Goal: Obtain resource: Download file/media

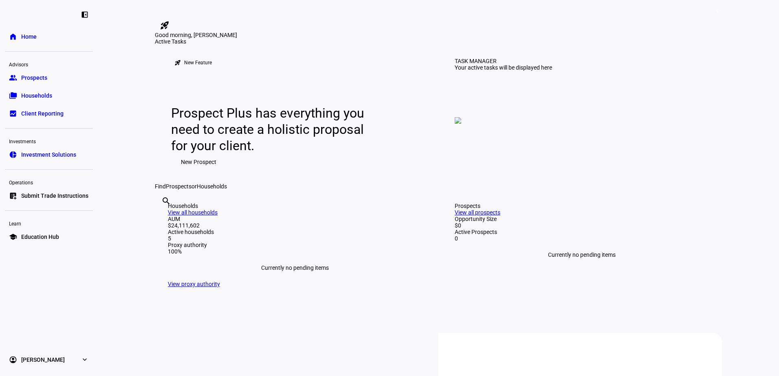
click at [36, 95] on span "Households" at bounding box center [36, 96] width 31 height 8
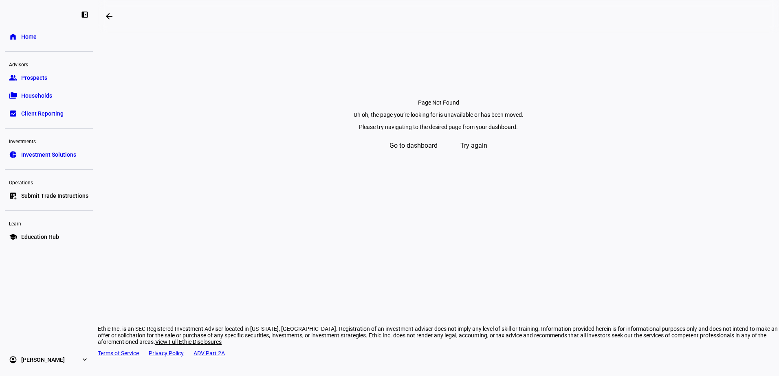
click at [28, 35] on span "Home" at bounding box center [28, 37] width 15 height 8
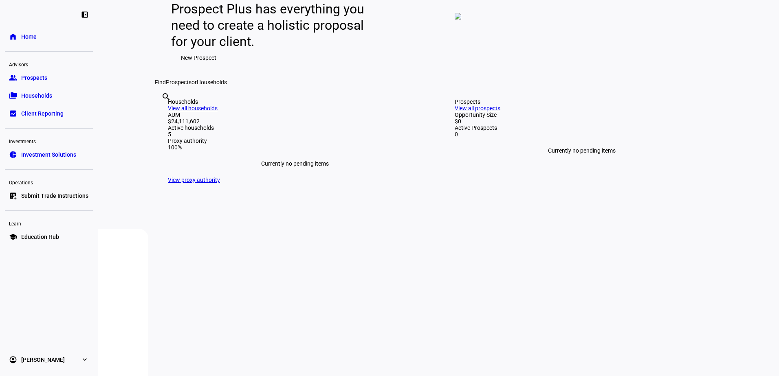
scroll to position [122, 0]
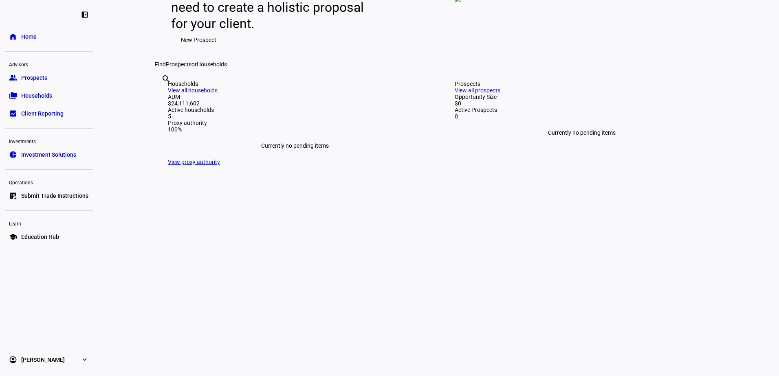
click at [163, 95] on input "text" at bounding box center [162, 90] width 2 height 10
paste input "[GEOGRAPHIC_DATA][PERSON_NAME]"
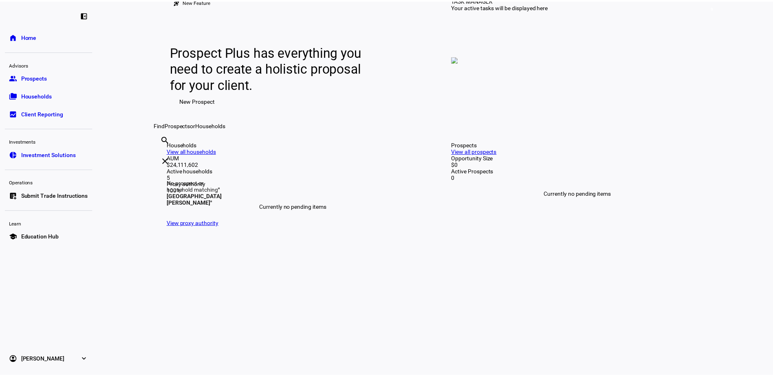
scroll to position [0, 0]
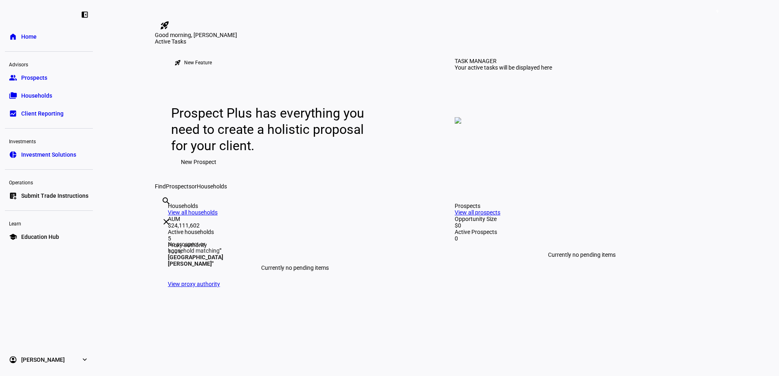
type input "[GEOGRAPHIC_DATA][PERSON_NAME]"
click at [29, 92] on span "Households" at bounding box center [36, 96] width 31 height 8
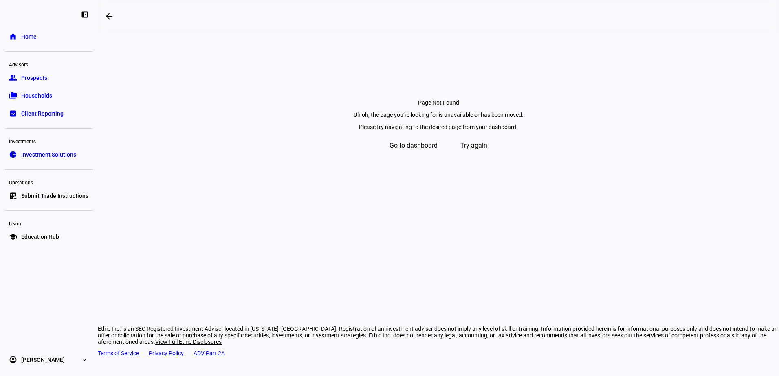
click at [417, 156] on span "Go to dashboard" at bounding box center [413, 146] width 48 height 20
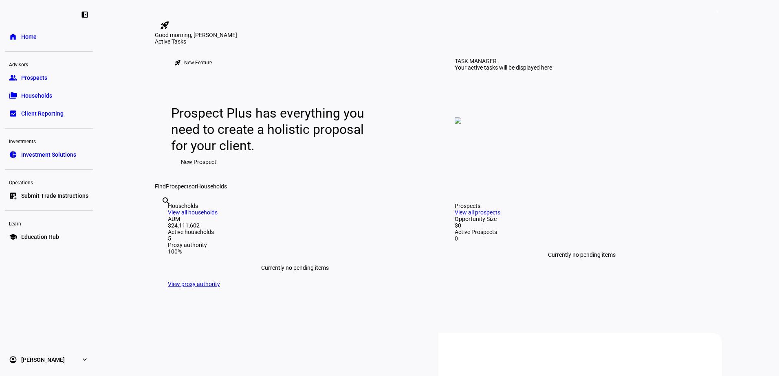
click at [37, 110] on span "Client Reporting" at bounding box center [42, 114] width 42 height 8
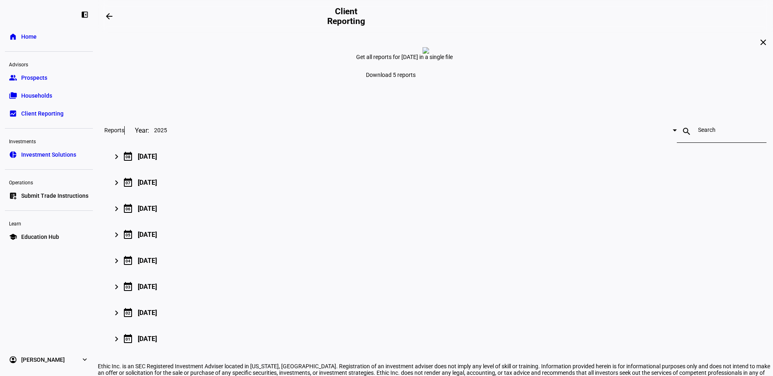
click at [33, 35] on span "Home" at bounding box center [28, 37] width 15 height 8
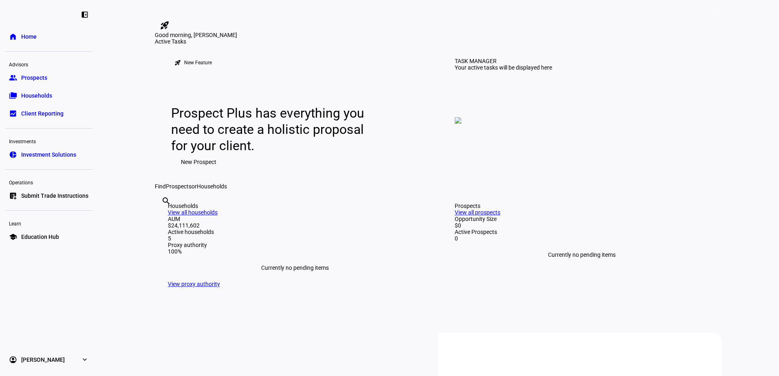
click at [35, 92] on span "Households" at bounding box center [36, 96] width 31 height 8
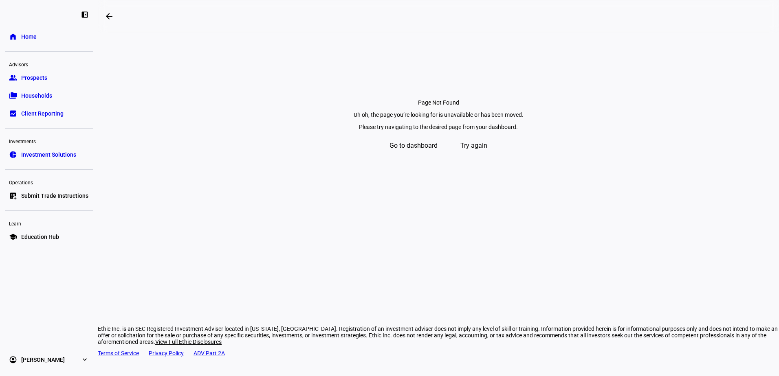
click at [35, 92] on span "Households" at bounding box center [36, 96] width 31 height 8
click at [484, 156] on span "Try again" at bounding box center [473, 146] width 27 height 20
click at [111, 11] on span at bounding box center [109, 17] width 20 height 20
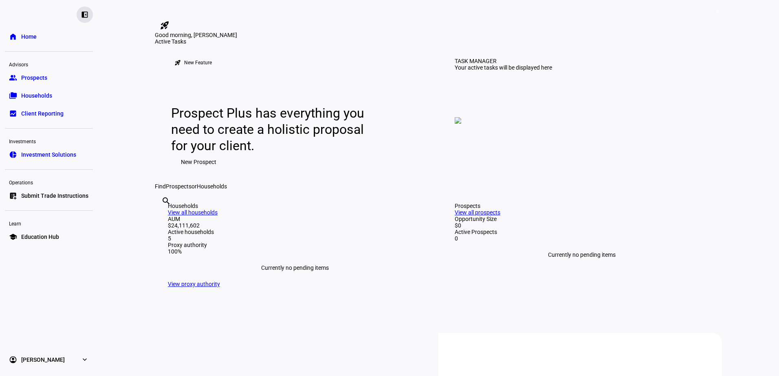
click at [86, 13] on eth-mat-symbol "left_panel_close" at bounding box center [85, 15] width 8 height 8
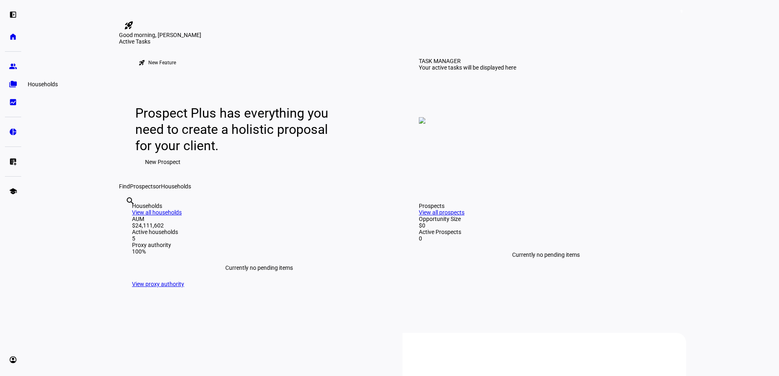
click at [12, 84] on eth-mat-symbol "folder_copy" at bounding box center [13, 84] width 8 height 8
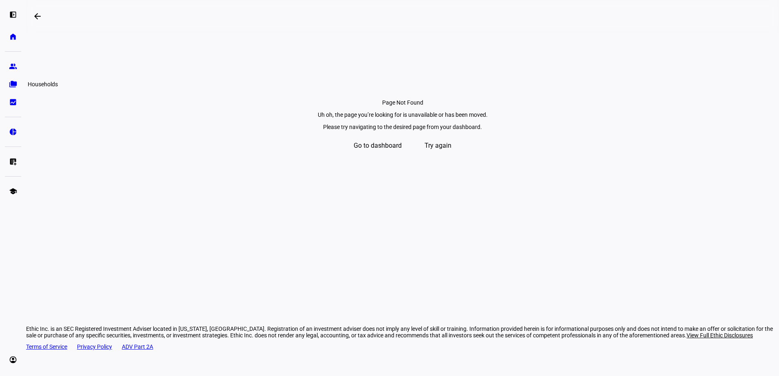
click at [12, 84] on eth-mat-symbol "folder_copy" at bounding box center [13, 84] width 8 height 8
click at [15, 13] on eth-mat-symbol "left_panel_open" at bounding box center [13, 15] width 8 height 8
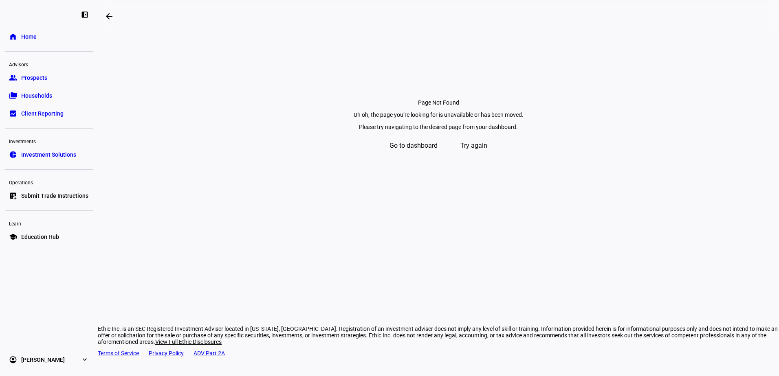
click at [24, 113] on span "Client Reporting" at bounding box center [42, 114] width 42 height 8
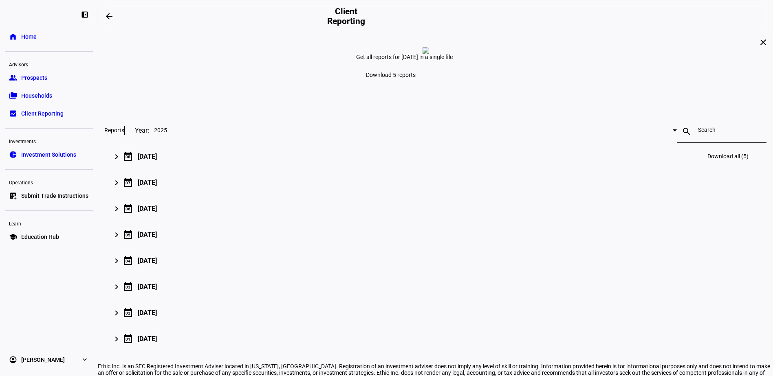
click at [157, 160] on div "[DATE]" at bounding box center [147, 157] width 19 height 8
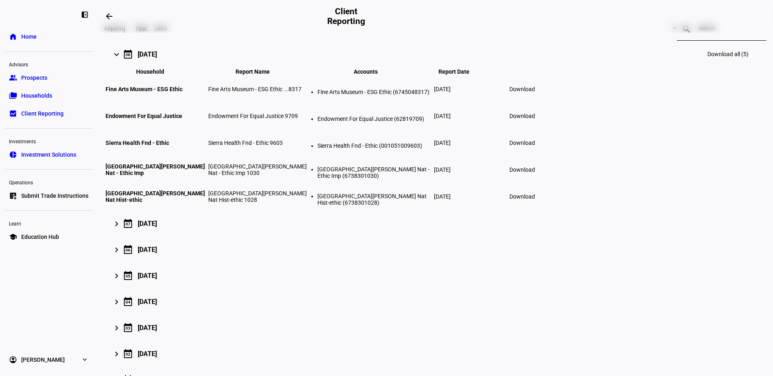
scroll to position [122, 0]
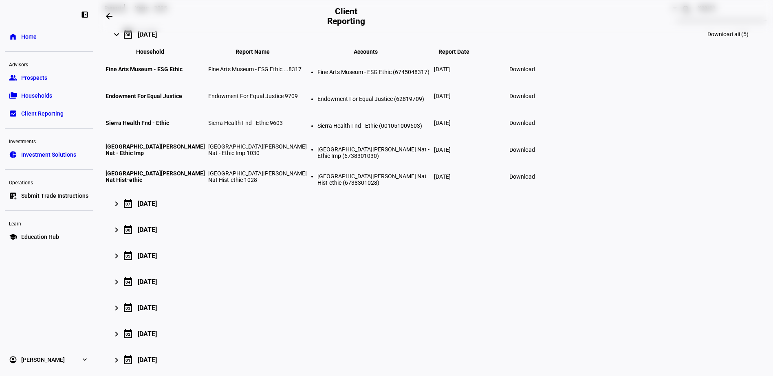
click at [535, 153] on span "Download" at bounding box center [522, 150] width 26 height 7
click at [26, 36] on span "Home" at bounding box center [28, 37] width 15 height 8
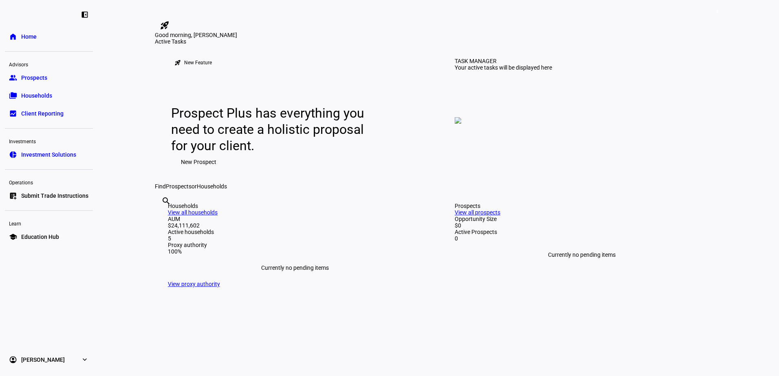
click at [40, 114] on span "Client Reporting" at bounding box center [42, 114] width 42 height 8
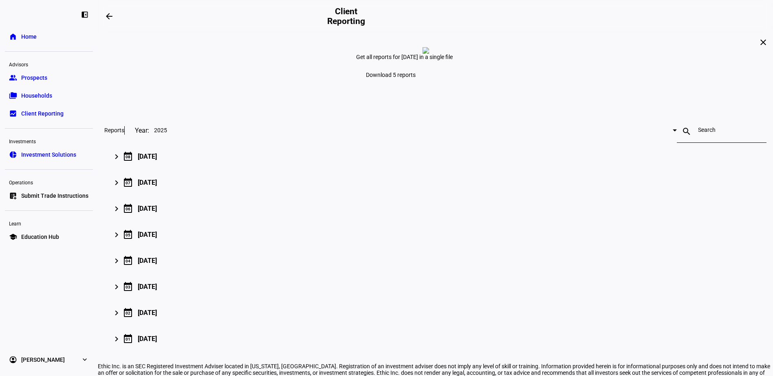
click at [35, 96] on span "Households" at bounding box center [36, 96] width 31 height 8
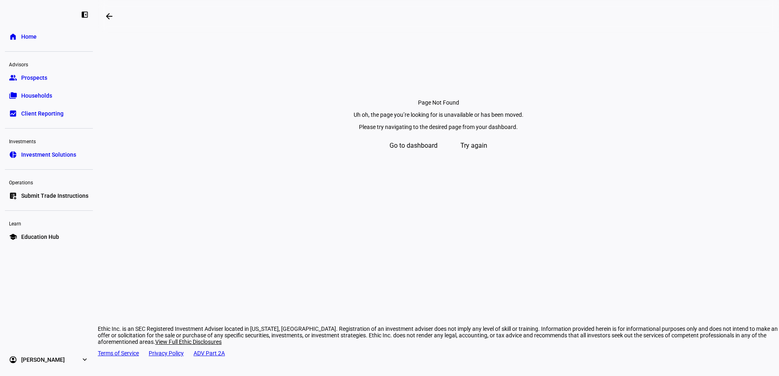
click at [30, 75] on span "Prospects" at bounding box center [34, 78] width 26 height 8
click at [30, 35] on span "Home" at bounding box center [28, 37] width 15 height 8
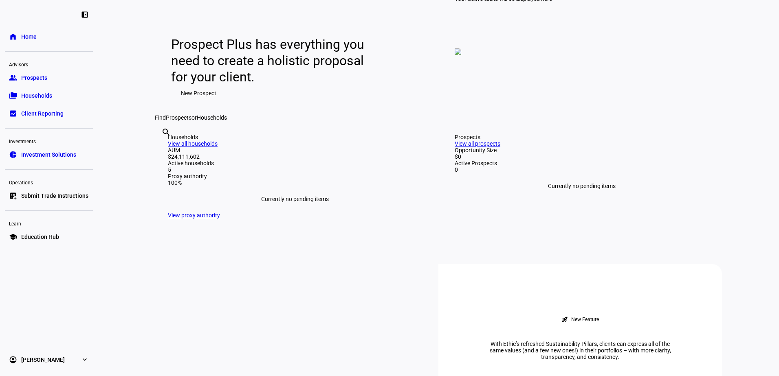
scroll to position [81, 0]
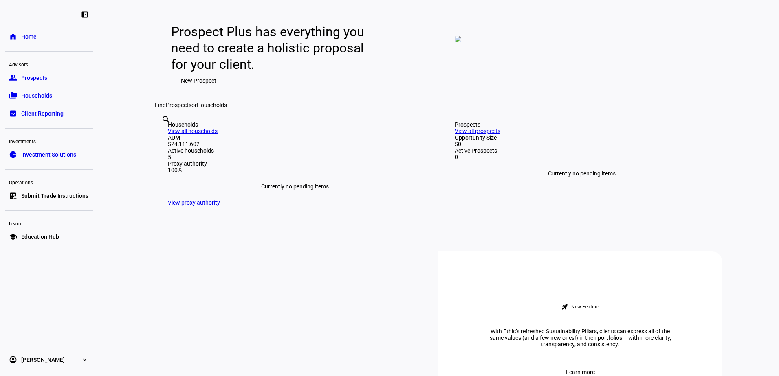
click at [163, 136] on input "text" at bounding box center [162, 131] width 2 height 10
type input "Santa"
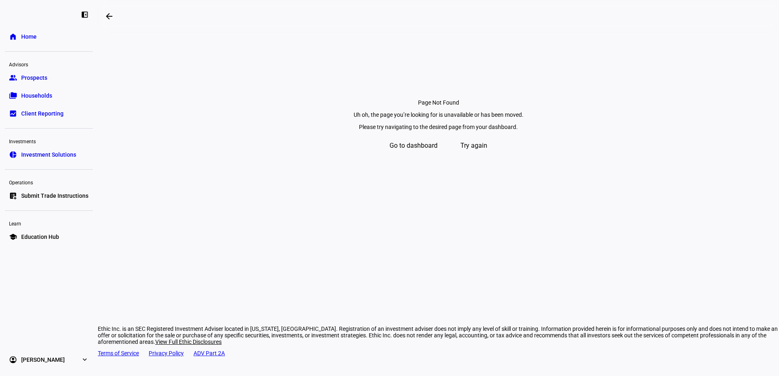
click at [33, 35] on span "Home" at bounding box center [28, 37] width 15 height 8
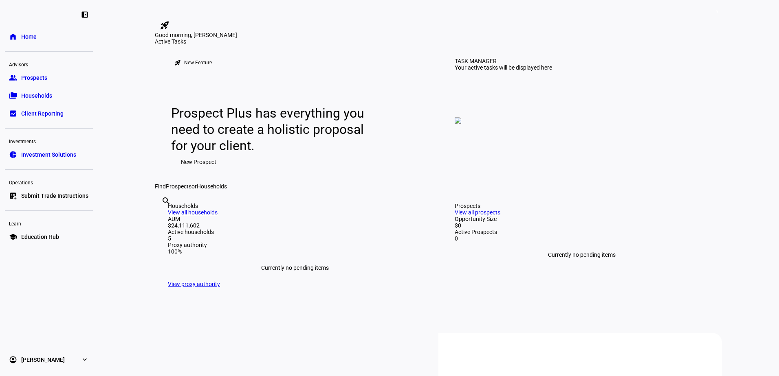
click at [168, 235] on div "search clear" at bounding box center [161, 212] width 13 height 45
click at [163, 217] on input "text" at bounding box center [162, 212] width 2 height 10
type input "santa"
